Goal: Task Accomplishment & Management: Use online tool/utility

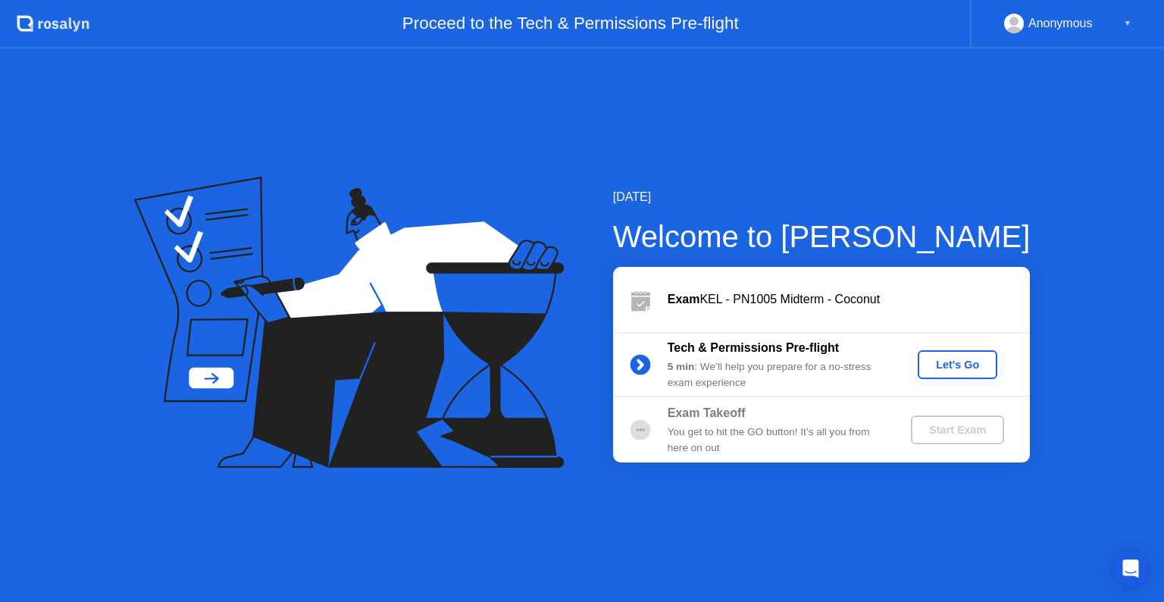
click at [931, 360] on div "Let's Go" at bounding box center [957, 364] width 67 height 12
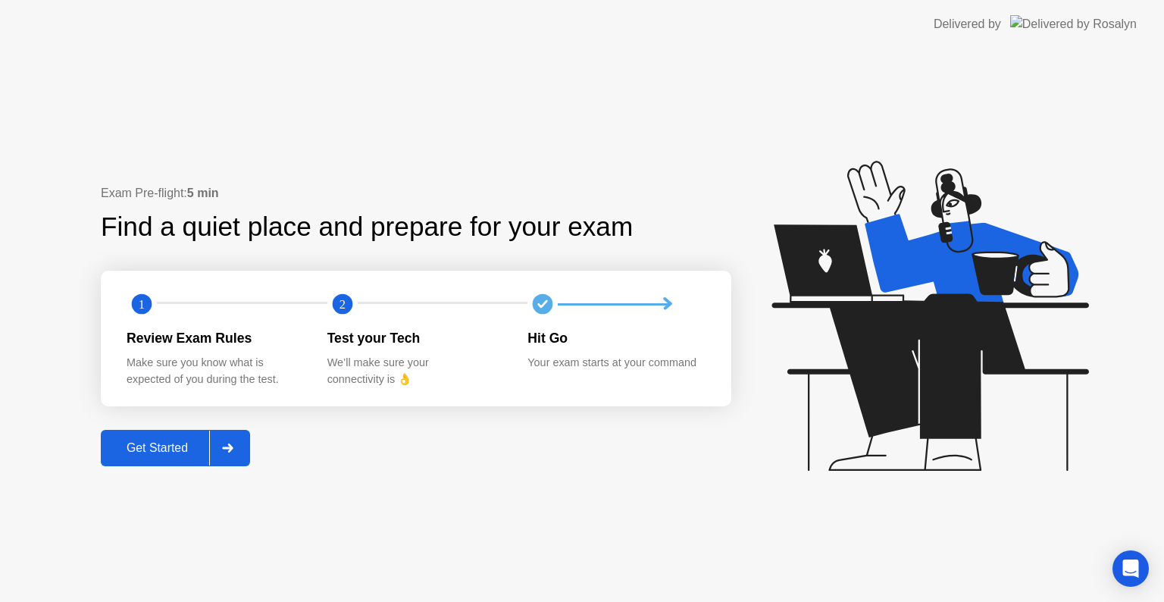
click at [140, 445] on div "Get Started" at bounding box center [157, 448] width 104 height 14
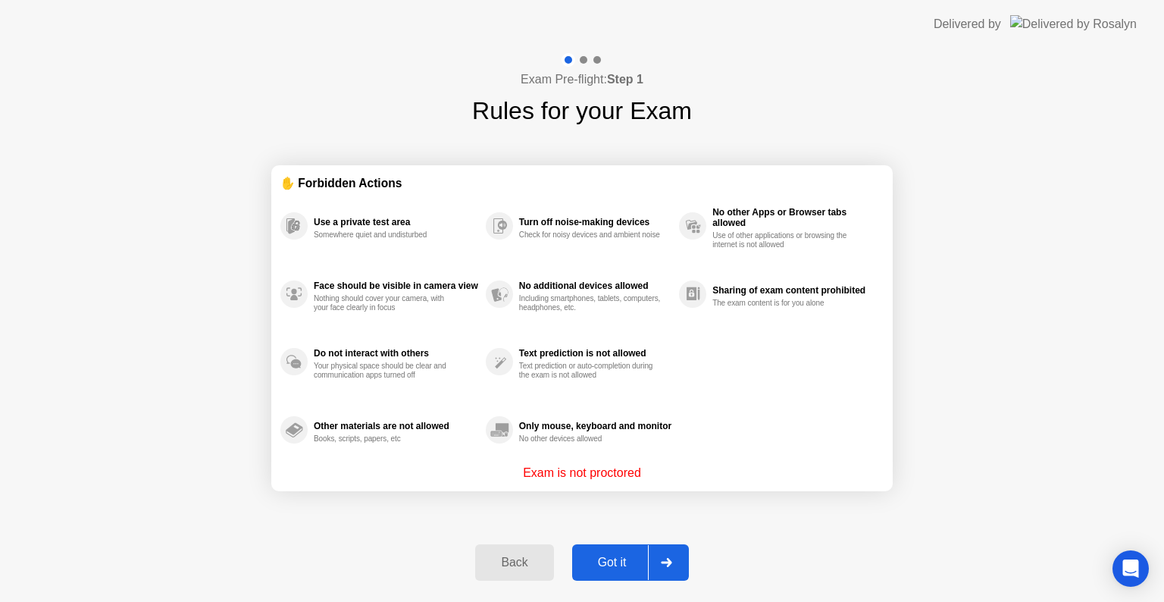
click at [617, 560] on div "Got it" at bounding box center [612, 562] width 71 height 14
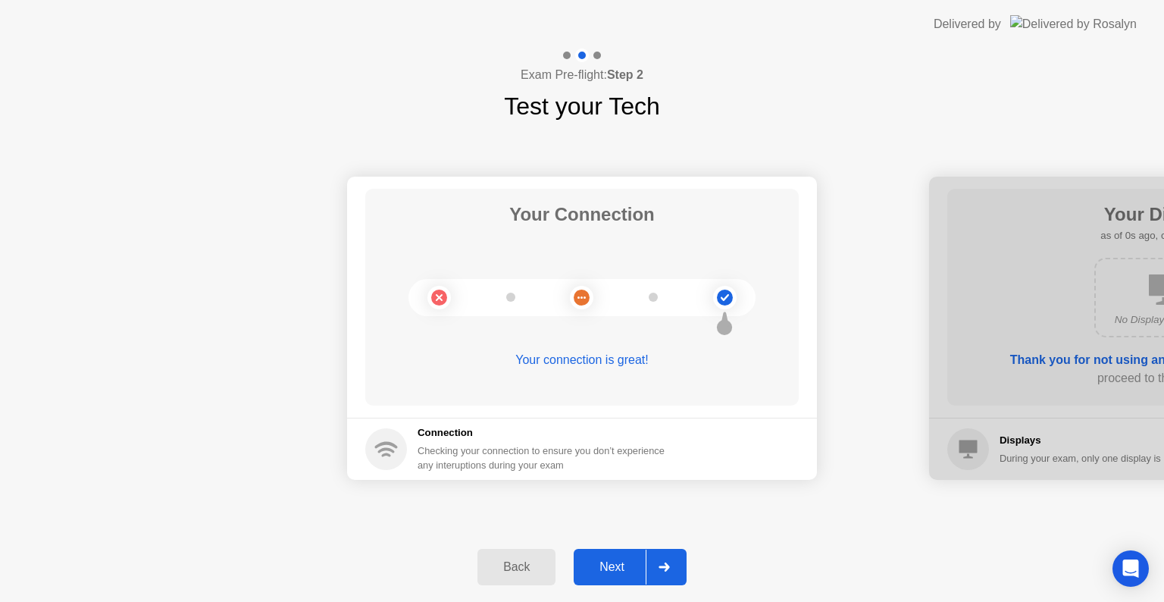
click at [617, 560] on div "Next" at bounding box center [611, 567] width 67 height 14
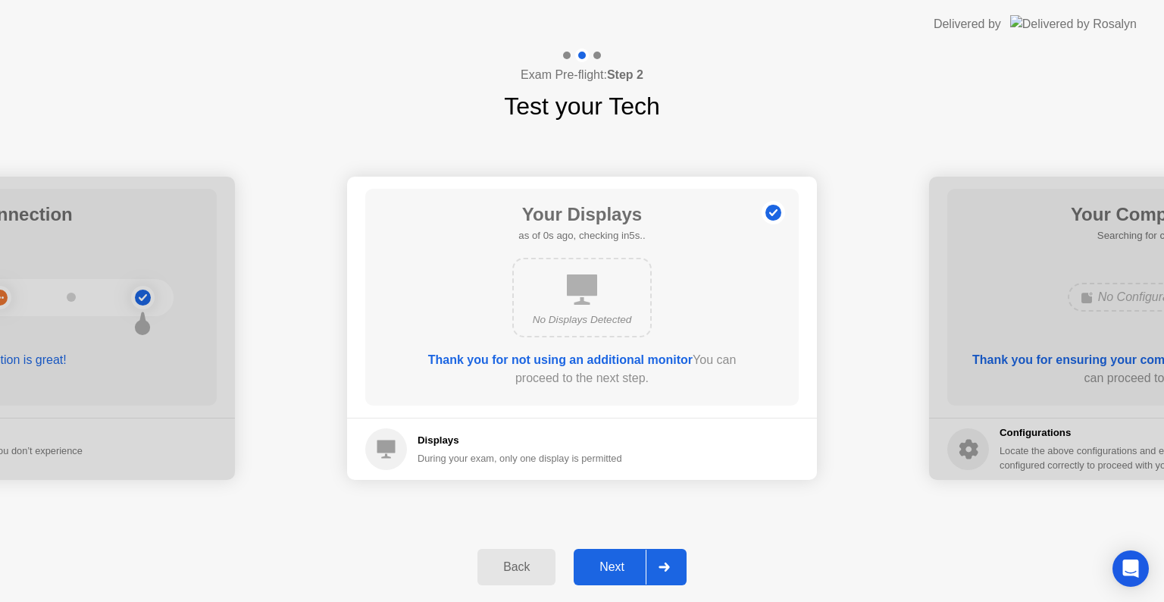
click at [617, 560] on div "Next" at bounding box center [611, 567] width 67 height 14
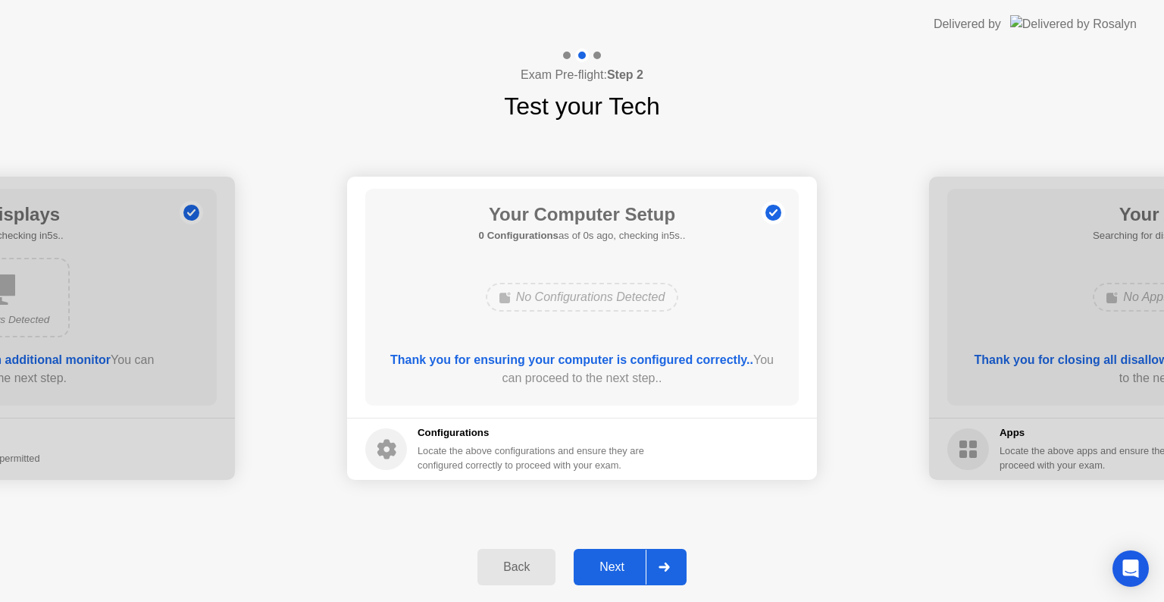
click at [617, 560] on div "Next" at bounding box center [611, 567] width 67 height 14
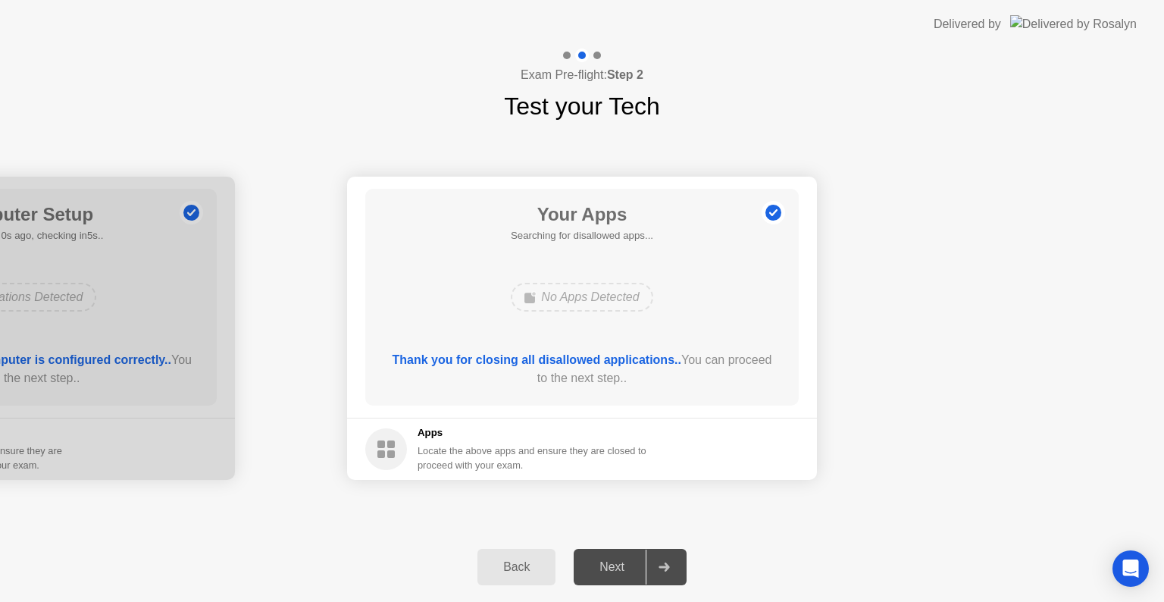
click at [617, 560] on div "Next" at bounding box center [611, 567] width 67 height 14
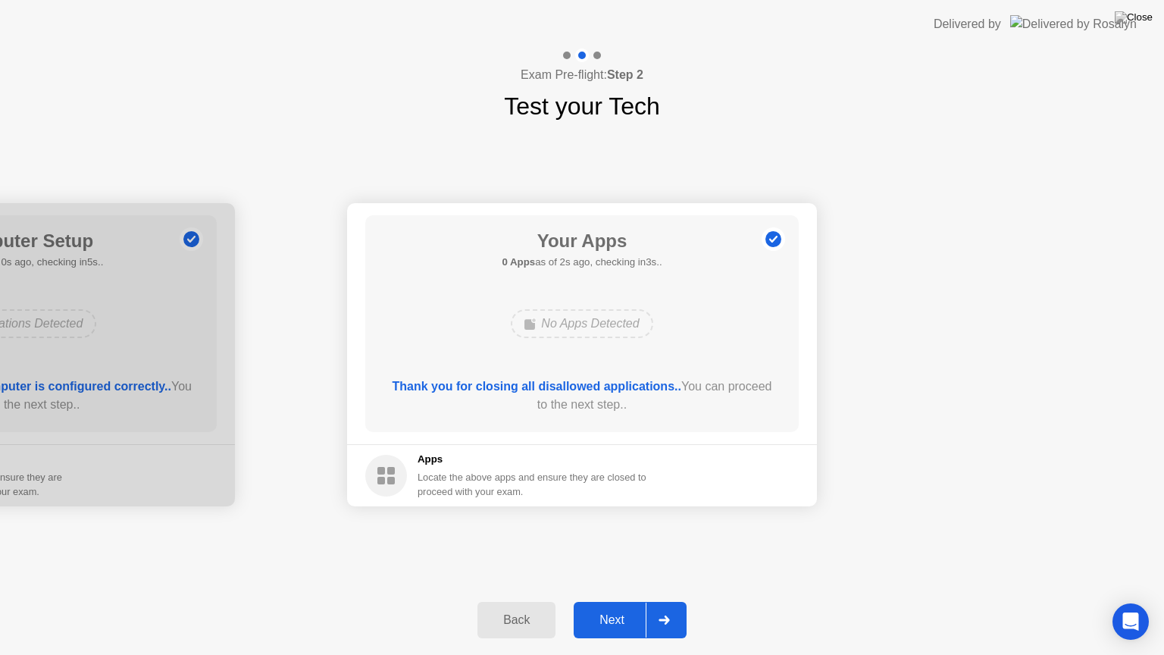
click at [621, 601] on div "Next" at bounding box center [611, 620] width 67 height 14
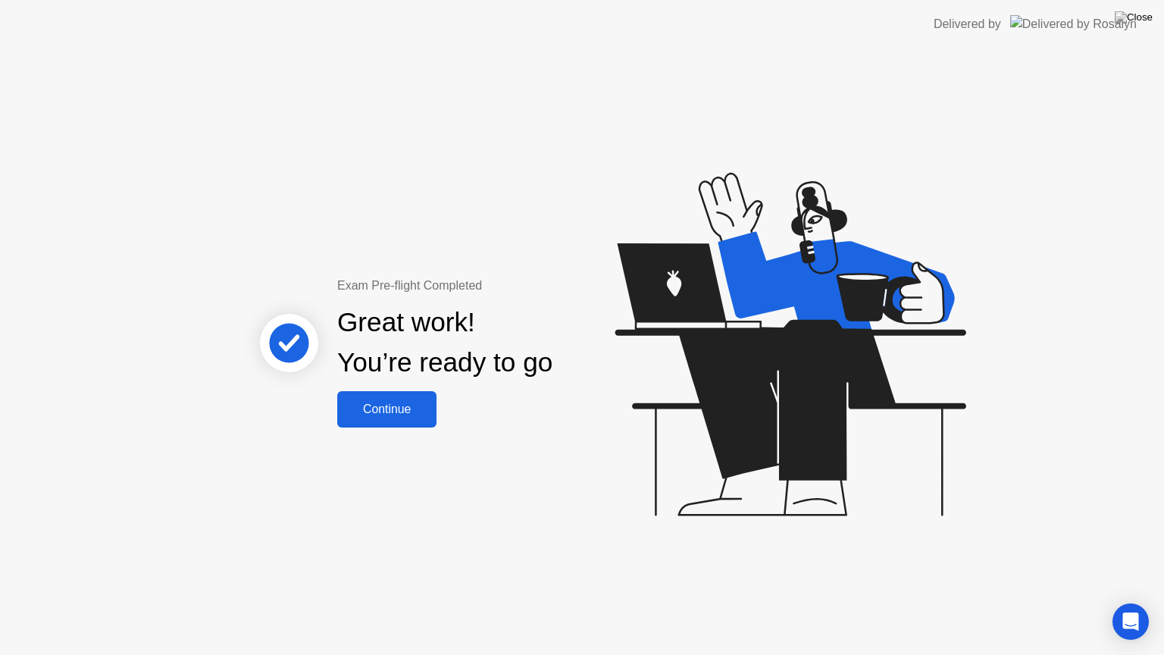
click at [388, 407] on div "Continue" at bounding box center [387, 409] width 90 height 14
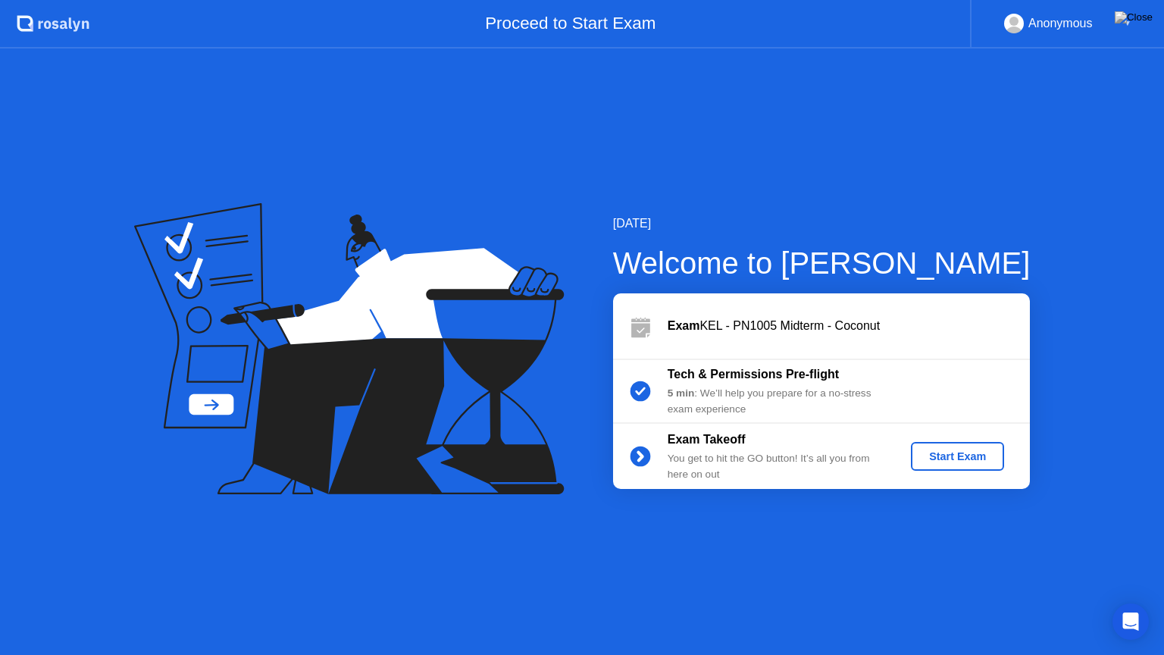
click at [975, 461] on div "Start Exam" at bounding box center [957, 456] width 81 height 12
